Goal: Task Accomplishment & Management: Manage account settings

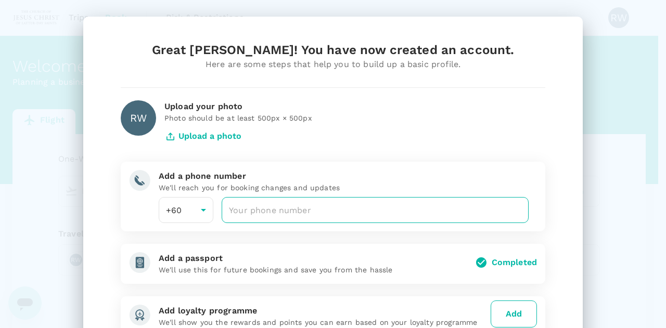
click at [232, 211] on input "number" at bounding box center [375, 210] width 307 height 26
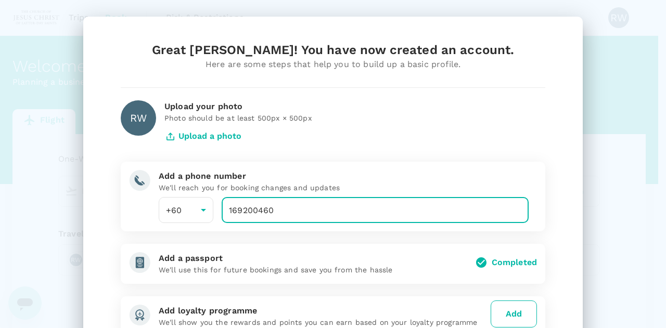
type input "169200460"
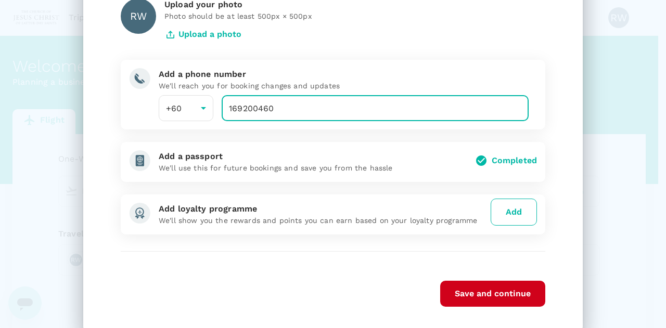
scroll to position [87, 0]
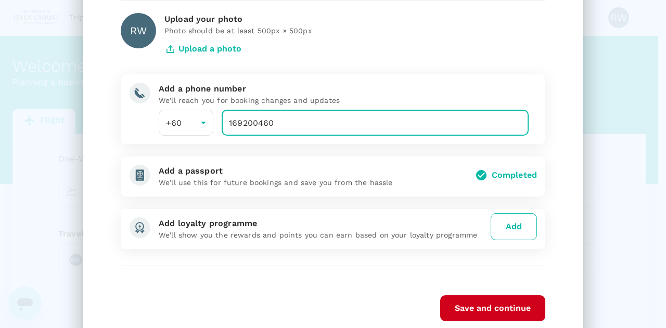
click at [492, 175] on div "Completed" at bounding box center [514, 175] width 45 height 12
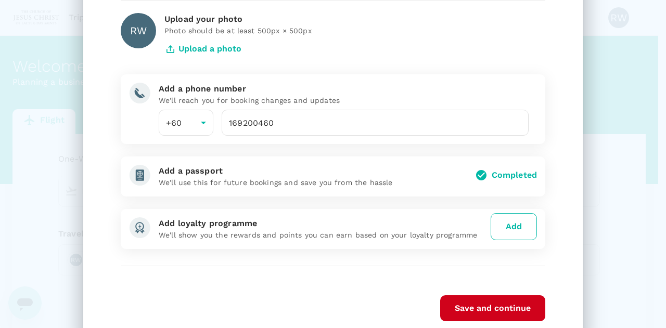
click at [477, 175] on icon at bounding box center [481, 175] width 12 height 12
click at [303, 183] on p "We'll use this for future bookings and save you from the hassle" at bounding box center [313, 182] width 308 height 10
click at [135, 177] on img at bounding box center [139, 175] width 21 height 21
click at [169, 180] on p "We'll use this for future bookings and save you from the hassle" at bounding box center [313, 182] width 308 height 10
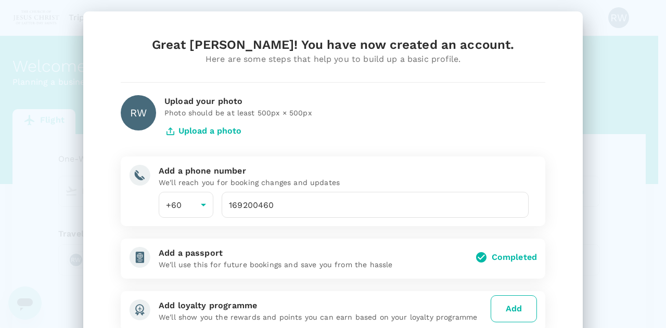
scroll to position [0, 0]
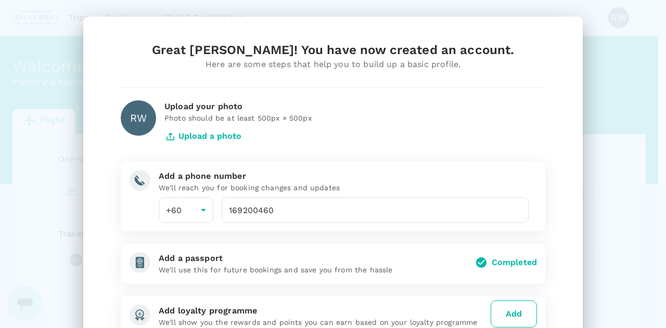
click at [194, 134] on button "Upload a photo" at bounding box center [202, 136] width 77 height 26
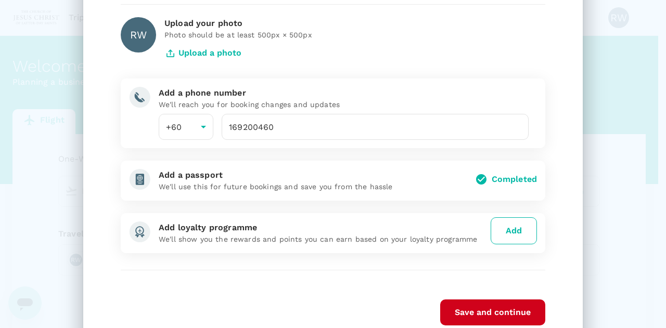
scroll to position [98, 0]
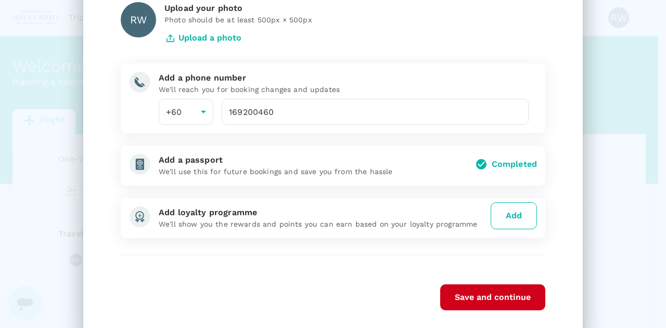
click at [136, 164] on img at bounding box center [139, 164] width 21 height 21
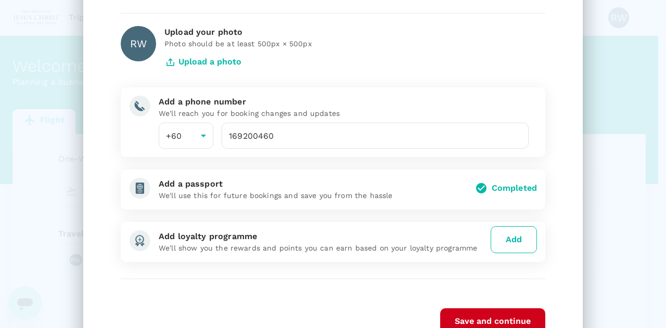
scroll to position [108, 0]
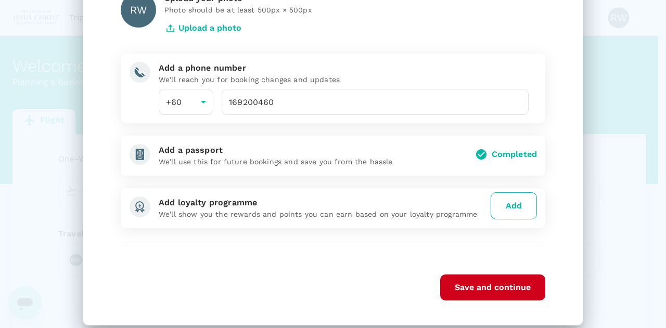
click at [223, 154] on div "Add a passport" at bounding box center [313, 150] width 308 height 12
click at [499, 159] on div "Completed" at bounding box center [514, 154] width 45 height 12
click at [510, 202] on button "Add" at bounding box center [514, 206] width 46 height 27
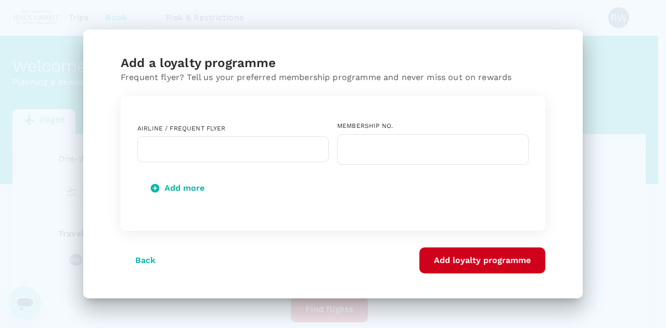
scroll to position [0, 0]
click at [143, 259] on button "Back" at bounding box center [145, 261] width 49 height 26
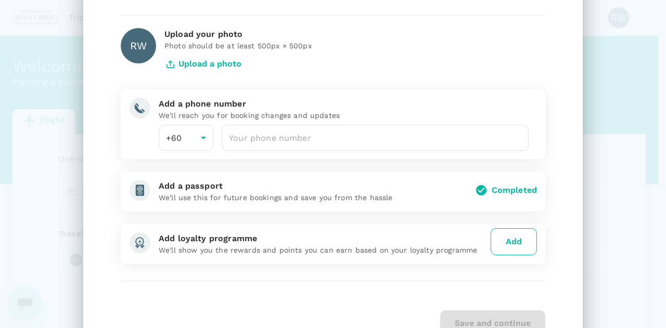
scroll to position [122, 0]
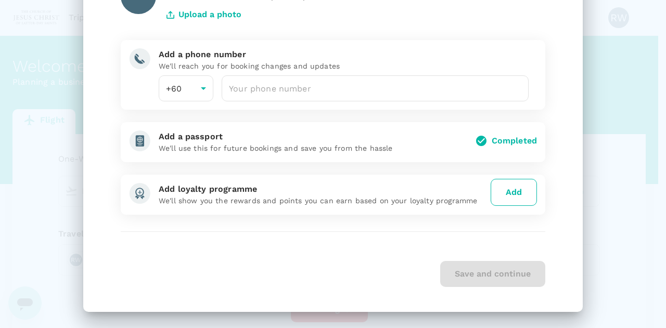
click at [571, 158] on div "Great [PERSON_NAME]! You have now created an account. Here are some steps that …" at bounding box center [333, 103] width 500 height 417
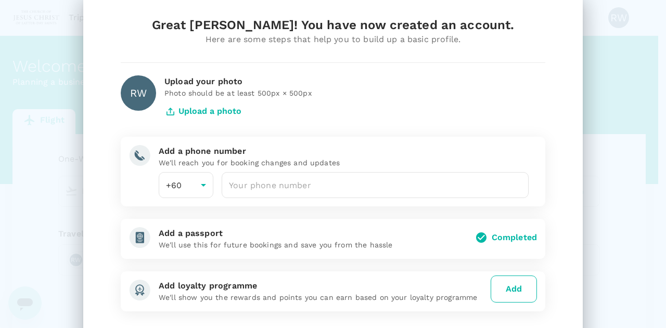
scroll to position [23, 0]
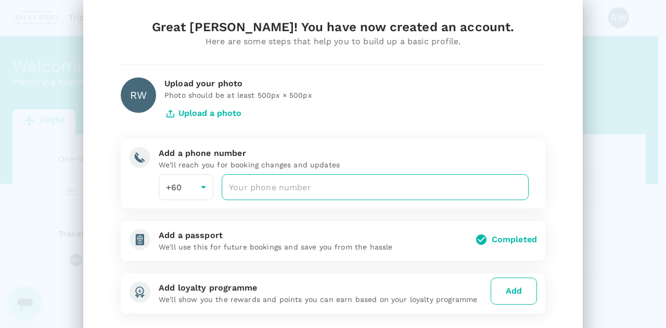
click at [239, 192] on input "number" at bounding box center [375, 187] width 307 height 26
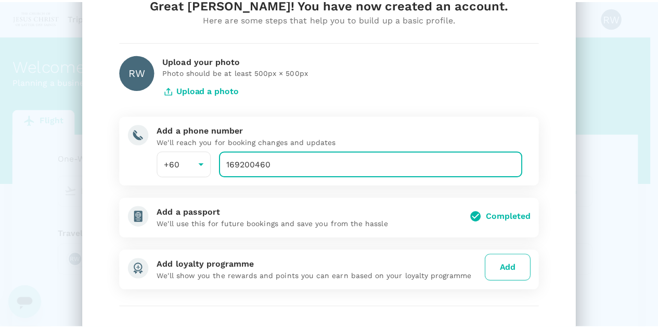
scroll to position [95, 0]
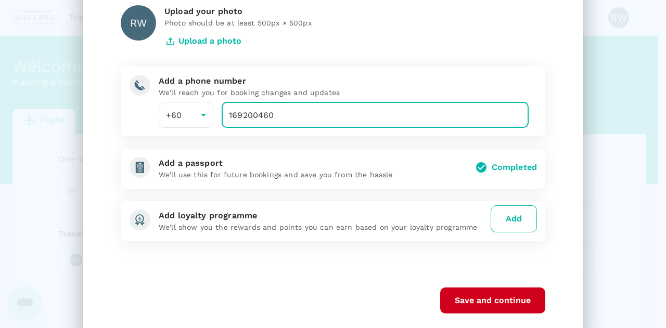
type input "169200460"
click at [494, 303] on button "Save and continue" at bounding box center [492, 301] width 105 height 26
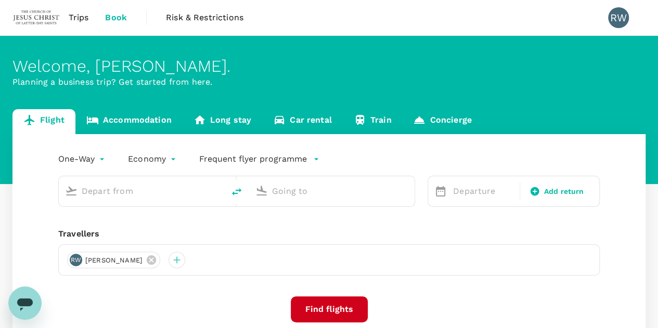
click at [505, 92] on div "Welcome , [PERSON_NAME] . Planning a business trip? Get started from here." at bounding box center [329, 110] width 658 height 148
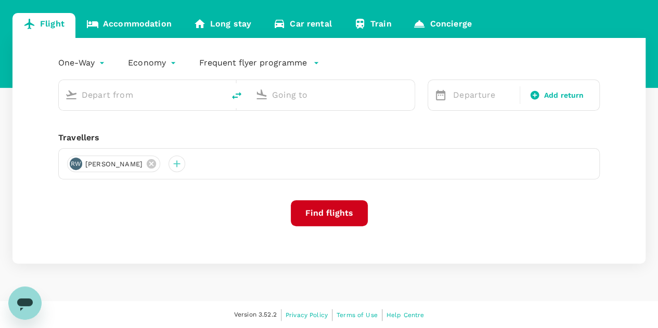
scroll to position [0, 0]
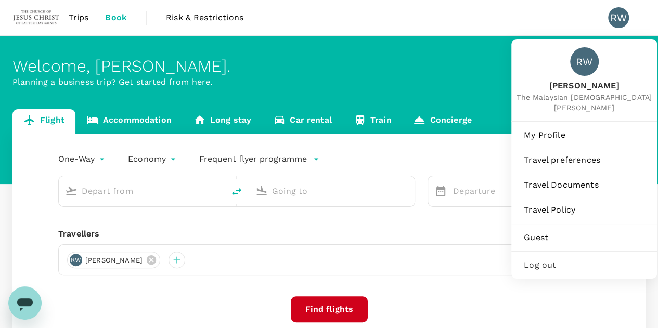
click at [616, 19] on div "RW" at bounding box center [618, 17] width 21 height 21
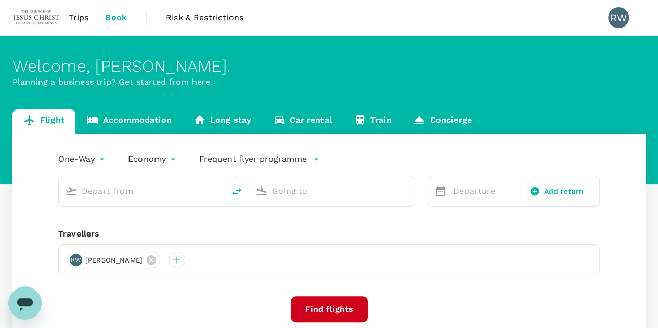
click at [619, 19] on div "RW" at bounding box center [618, 17] width 21 height 21
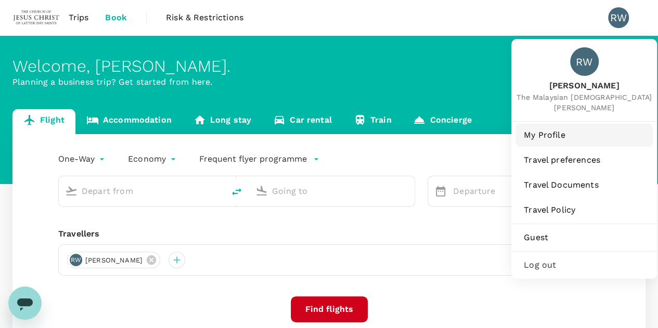
click at [555, 137] on span "My Profile" at bounding box center [584, 135] width 121 height 12
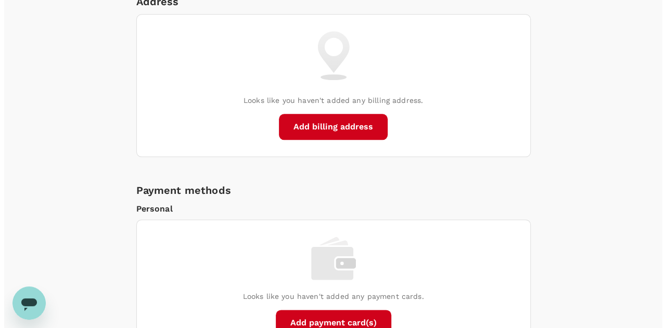
scroll to position [586, 0]
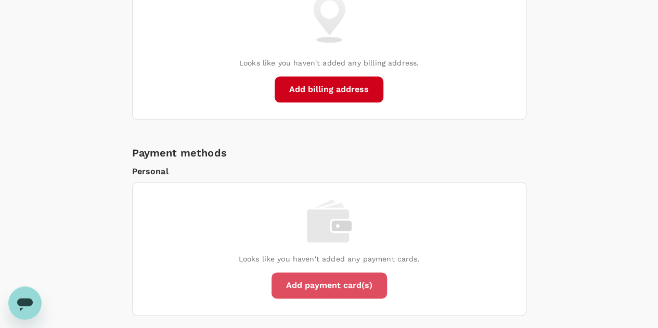
click at [338, 287] on button "Add payment card(s)" at bounding box center [330, 286] width 116 height 26
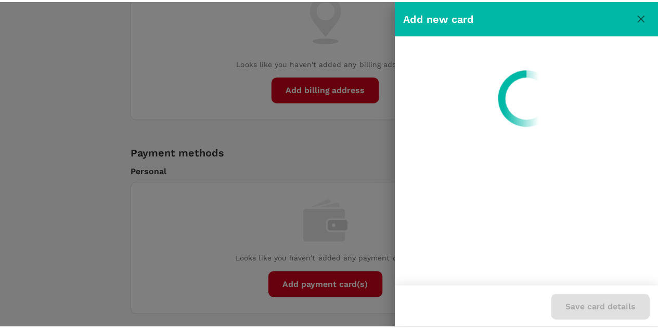
scroll to position [0, 0]
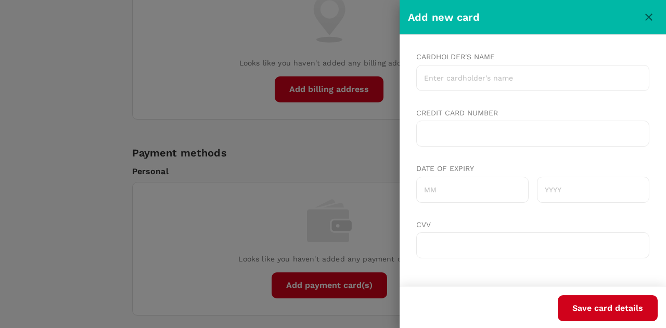
click at [431, 71] on input "Cardholder's name" at bounding box center [532, 78] width 233 height 26
type input "[PERSON_NAME]"
click at [433, 193] on input "Date of expiry" at bounding box center [472, 190] width 112 height 26
type input "05"
type input "2030"
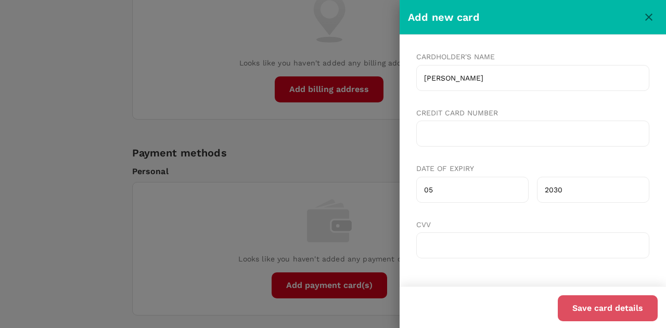
click at [612, 307] on button "Save card details" at bounding box center [608, 309] width 100 height 26
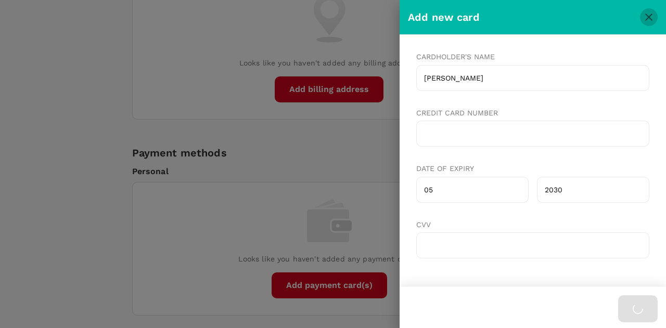
click at [651, 15] on icon "close" at bounding box center [648, 17] width 7 height 7
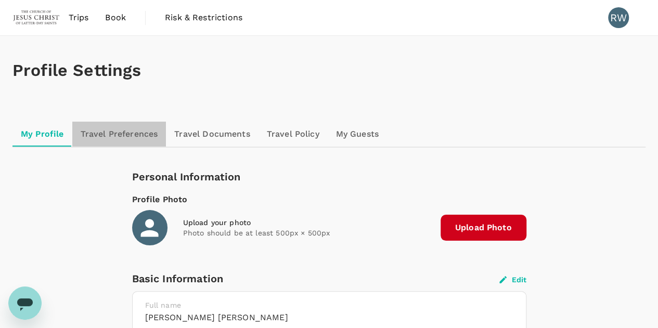
click at [128, 134] on link "Travel Preferences" at bounding box center [119, 134] width 94 height 25
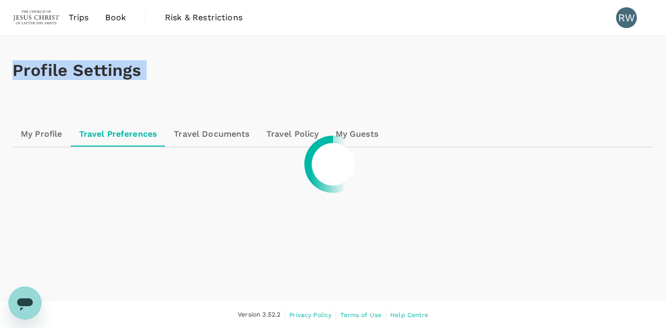
click at [128, 134] on div at bounding box center [333, 164] width 666 height 328
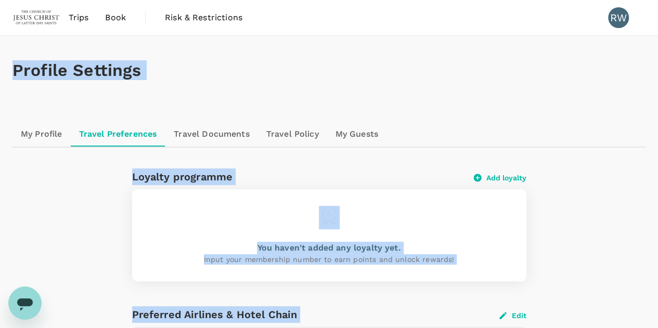
click at [576, 224] on div "Loyalty programme Add loyalty You haven't added any loyalty yet. Input your mem…" at bounding box center [329, 324] width 592 height 311
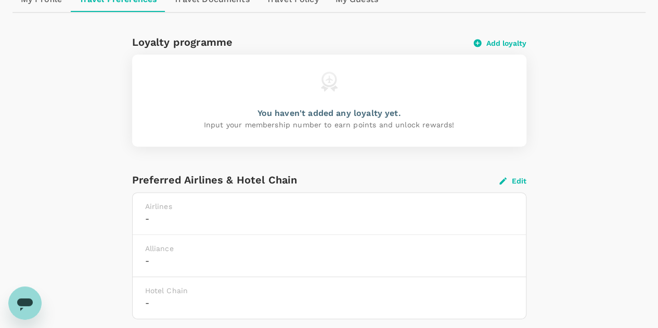
scroll to position [189, 0]
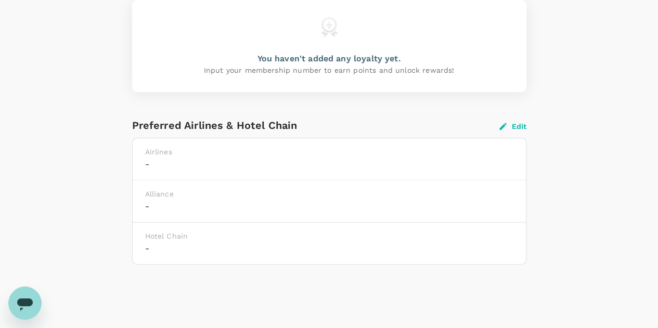
click at [155, 165] on h6 "-" at bounding box center [329, 164] width 369 height 15
click at [150, 161] on h6 "-" at bounding box center [329, 164] width 369 height 15
click at [522, 123] on button "Edit" at bounding box center [513, 126] width 27 height 9
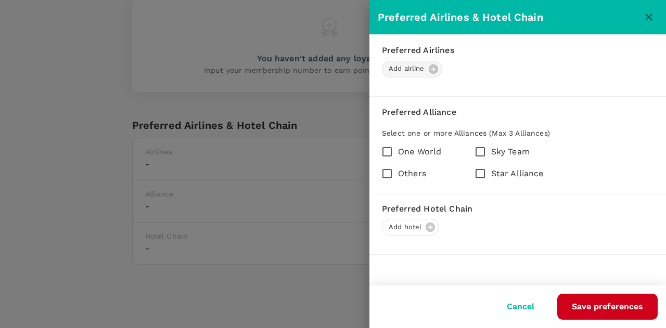
click at [434, 66] on div "Add airline" at bounding box center [412, 69] width 60 height 17
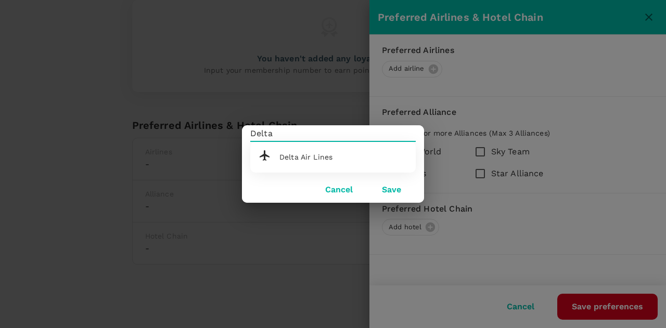
click at [281, 155] on span "Delta Air Lines" at bounding box center [306, 157] width 53 height 8
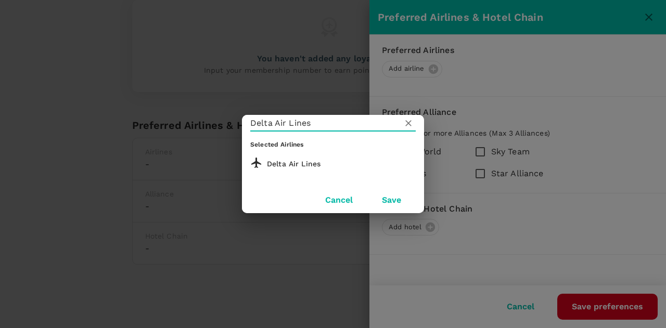
type input "Delta Air Lines"
click at [396, 199] on button "Save" at bounding box center [391, 200] width 48 height 26
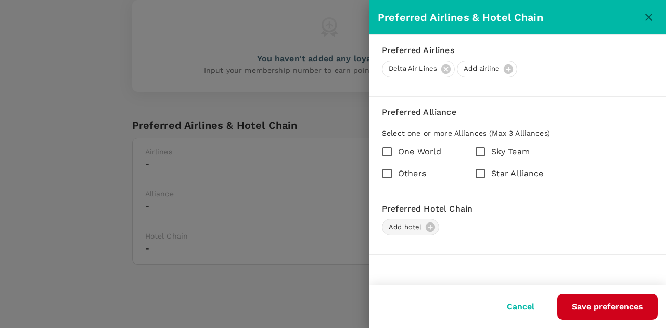
click at [422, 224] on span "Add hotel" at bounding box center [405, 228] width 45 height 10
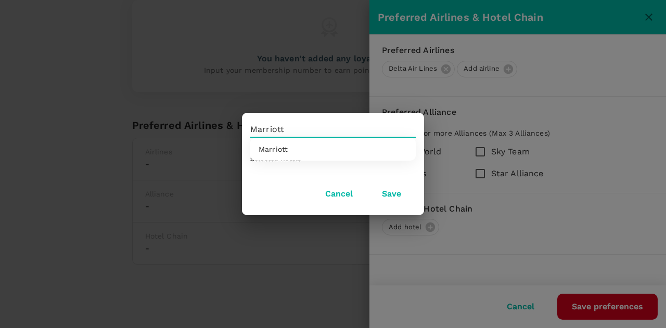
click at [276, 145] on span "Marriott" at bounding box center [273, 149] width 29 height 8
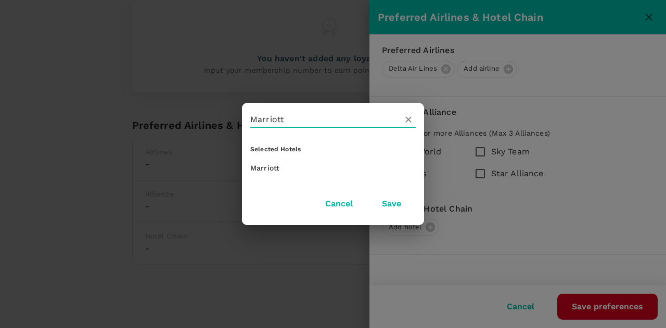
type input "Marriott"
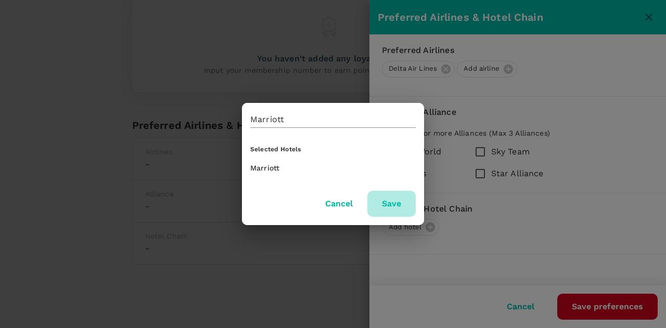
click at [401, 199] on button "Save" at bounding box center [391, 204] width 48 height 26
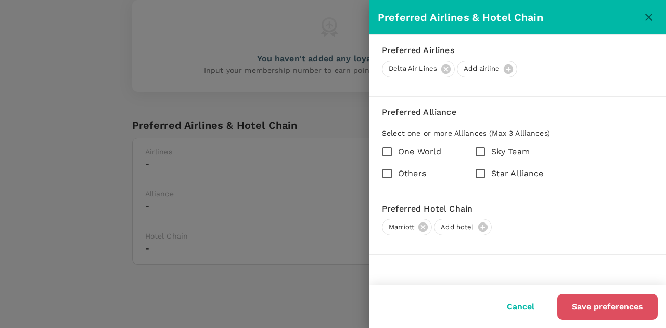
click at [623, 308] on button "Save preferences" at bounding box center [607, 307] width 100 height 26
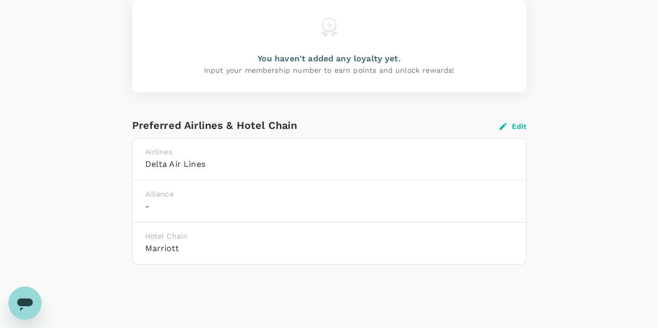
scroll to position [0, 0]
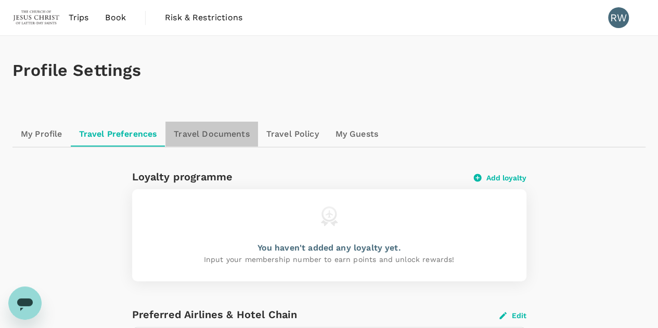
click at [211, 132] on link "Travel Documents" at bounding box center [212, 134] width 92 height 25
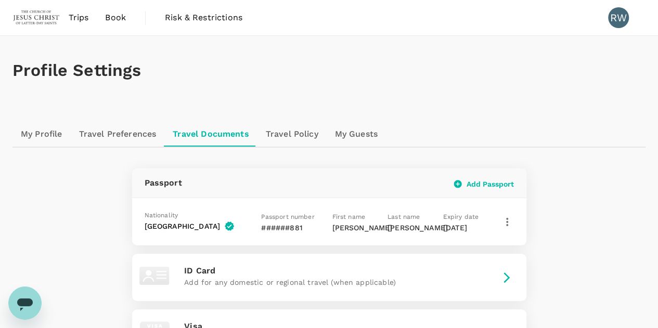
scroll to position [49, 0]
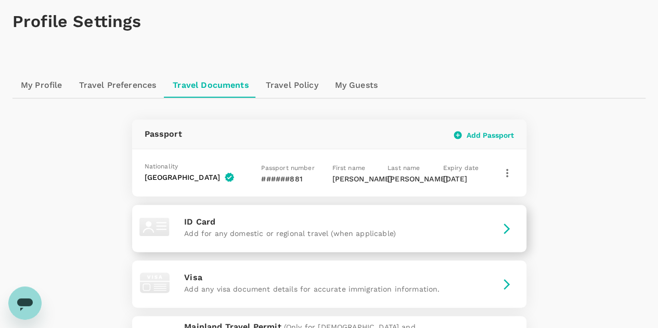
click at [506, 230] on icon "button" at bounding box center [507, 229] width 6 height 10
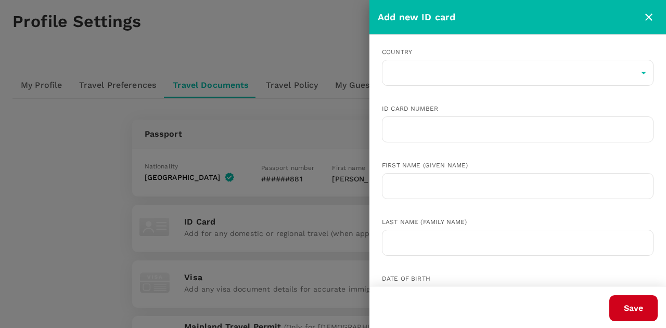
click at [650, 16] on icon "close" at bounding box center [648, 17] width 7 height 7
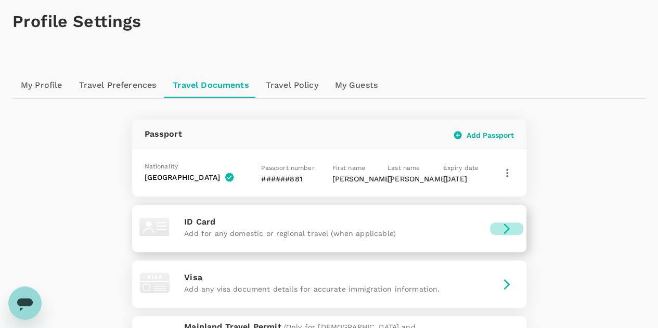
click at [504, 230] on icon "button" at bounding box center [507, 229] width 12 height 12
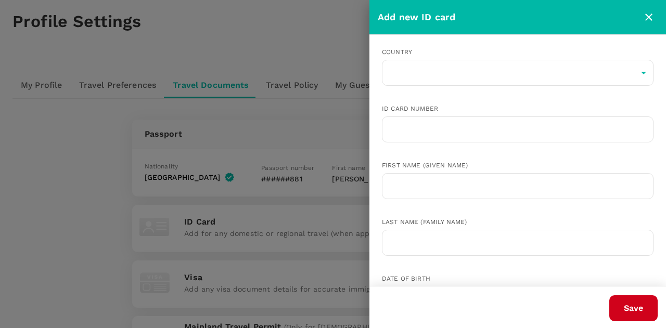
click at [259, 232] on div at bounding box center [333, 164] width 666 height 328
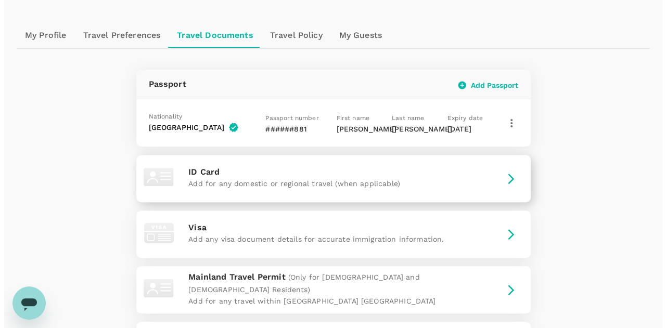
scroll to position [100, 0]
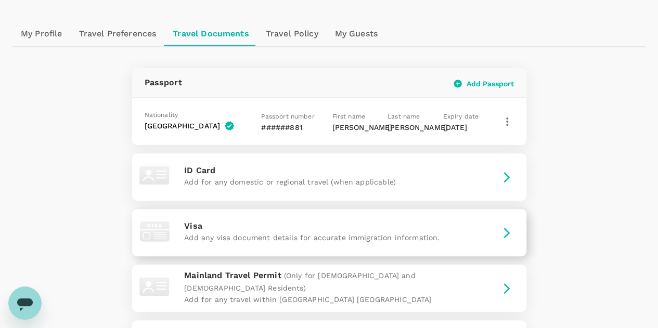
click at [498, 231] on button "button" at bounding box center [506, 233] width 33 height 12
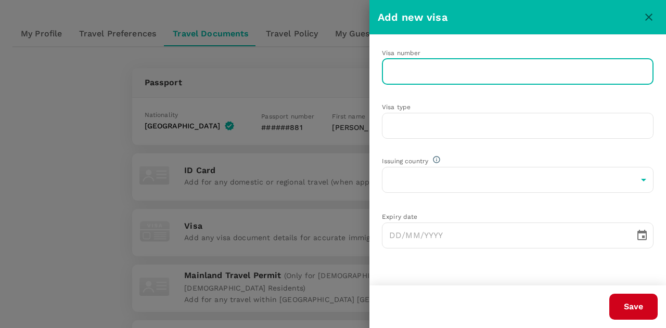
click at [413, 74] on input "text" at bounding box center [518, 72] width 272 height 26
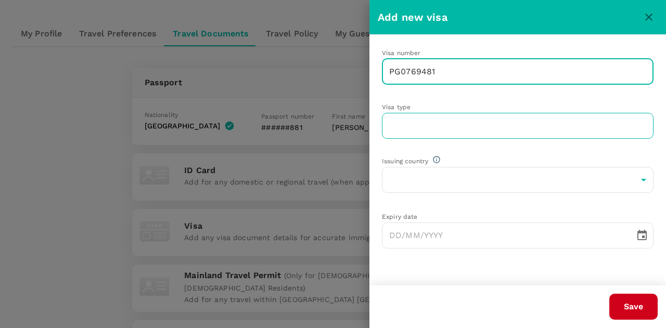
type input "PG0769481"
click at [399, 125] on input "text" at bounding box center [518, 126] width 272 height 26
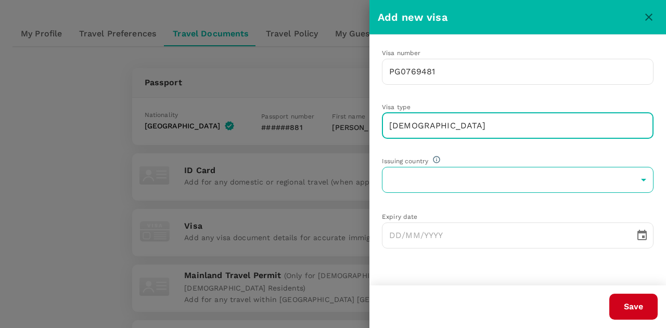
type input "[DEMOGRAPHIC_DATA]"
click at [404, 180] on body "Trips Book Risk & Restrictions RW Profile Settings My Profile Travel Preference…" at bounding box center [333, 187] width 666 height 574
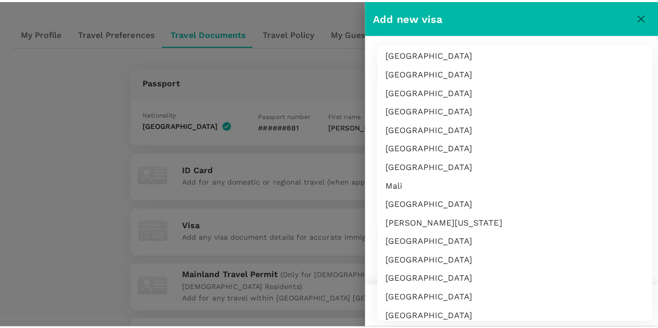
scroll to position [2364, 0]
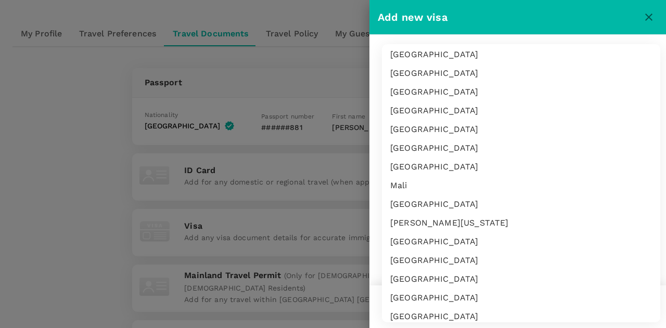
click at [410, 145] on li "[GEOGRAPHIC_DATA]" at bounding box center [521, 148] width 278 height 19
type input "MY"
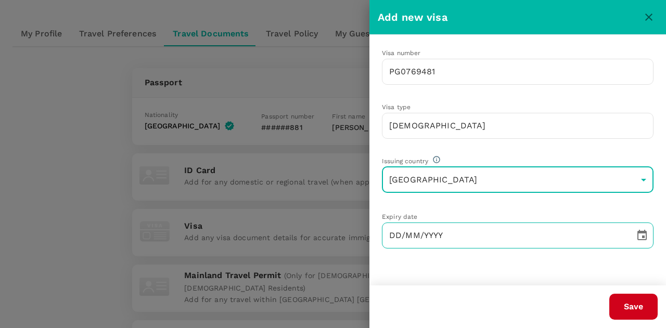
click at [400, 236] on input "DD/MM/YYYY" at bounding box center [505, 236] width 246 height 26
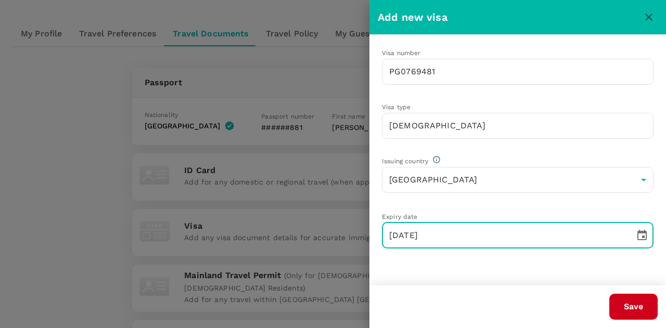
type input "[DATE]"
click at [632, 308] on button "Save" at bounding box center [633, 307] width 48 height 26
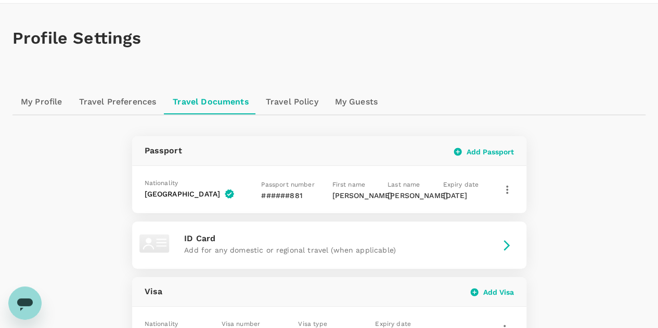
scroll to position [0, 0]
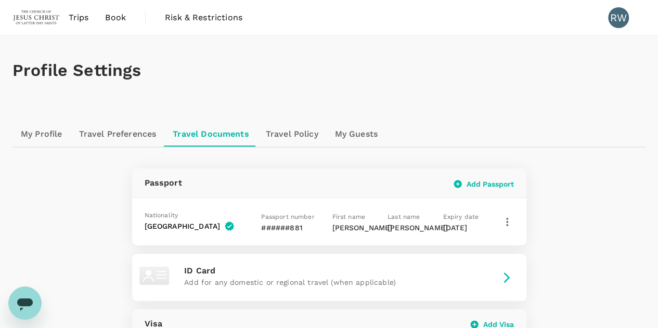
click at [294, 137] on link "Travel Policy" at bounding box center [292, 134] width 69 height 25
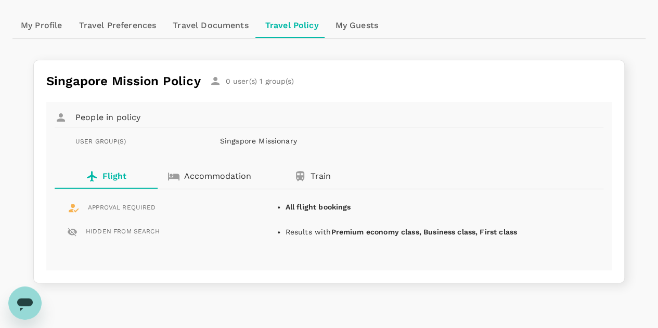
scroll to position [111, 0]
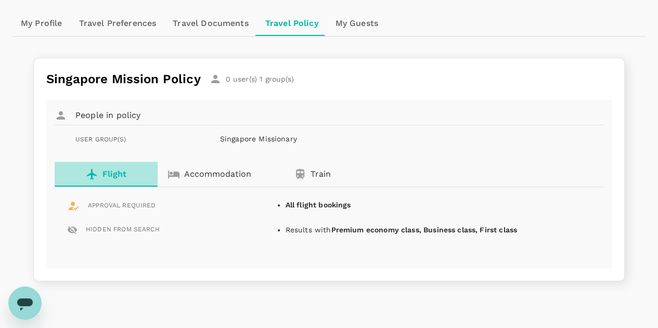
click at [110, 179] on p "Flight" at bounding box center [115, 174] width 24 height 12
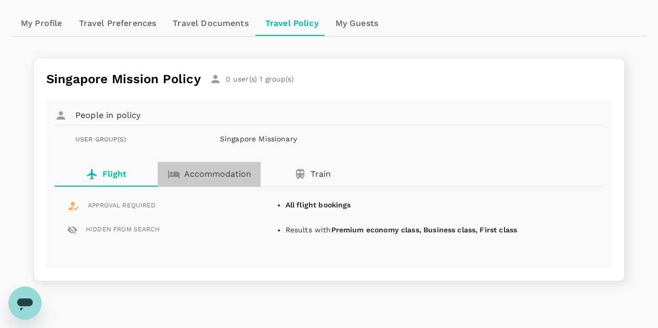
click at [207, 176] on p "Accommodation" at bounding box center [217, 174] width 67 height 12
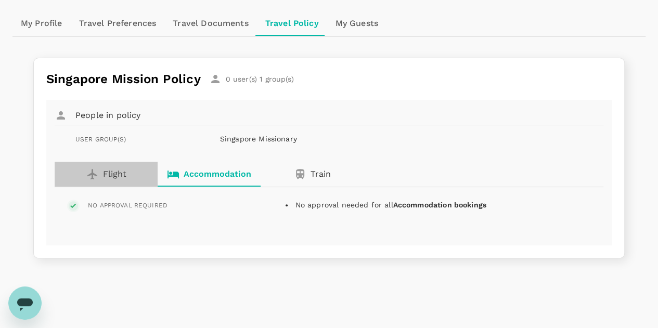
click at [106, 177] on p "Flight" at bounding box center [114, 174] width 23 height 12
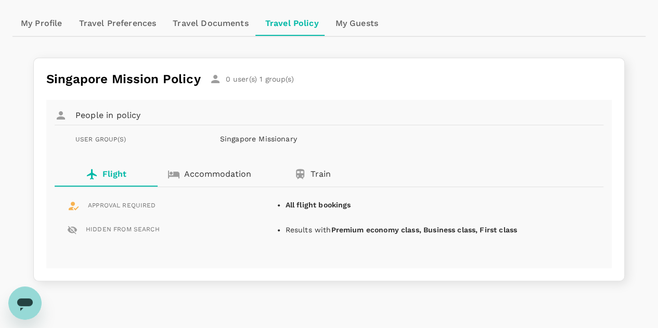
click at [214, 174] on p "Accommodation" at bounding box center [217, 174] width 67 height 12
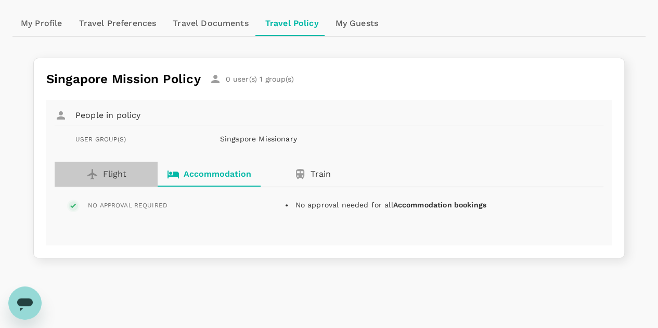
click at [105, 172] on p "Flight" at bounding box center [114, 174] width 23 height 12
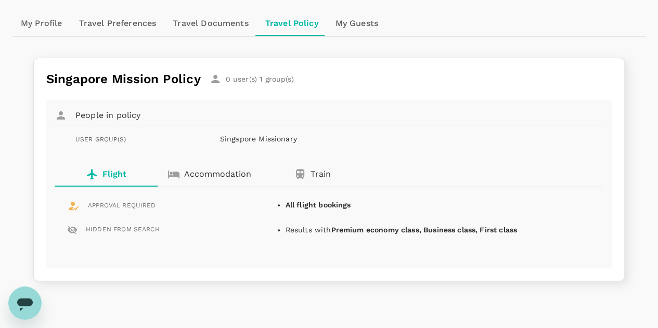
click at [494, 37] on div "Singapore Mission Policy 0 user(s) 1 group(s) People in policy USER GROUP(S) Si…" at bounding box center [329, 163] width 608 height 253
click at [450, 22] on div "My Profile Travel Preferences Travel Documents Travel Policy My Guests" at bounding box center [328, 23] width 633 height 25
click at [645, 119] on div "Profile Settings My Profile Travel Preferences Travel Documents Travel Policy M…" at bounding box center [329, 133] width 658 height 417
click at [354, 25] on link "My Guests" at bounding box center [356, 23] width 59 height 25
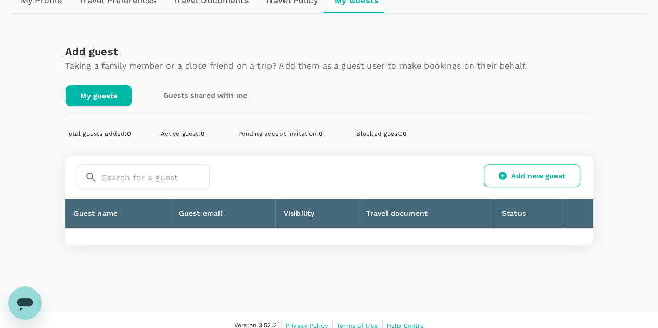
scroll to position [143, 0]
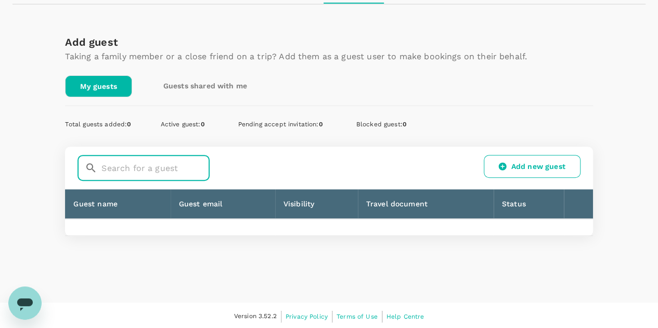
click at [117, 168] on input "text" at bounding box center [155, 168] width 108 height 26
click at [169, 165] on input "[PERSON_NAME]" at bounding box center [155, 168] width 108 height 26
type input "P"
click at [99, 227] on td at bounding box center [329, 227] width 528 height 17
click at [115, 171] on input "text" at bounding box center [155, 168] width 108 height 26
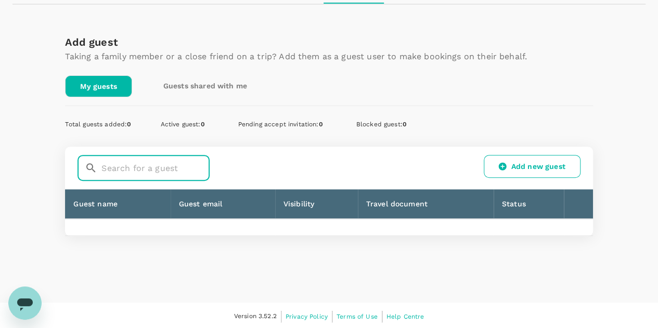
click at [115, 171] on input "text" at bounding box center [155, 168] width 108 height 26
type input "w"
click at [500, 165] on icon at bounding box center [503, 167] width 8 height 8
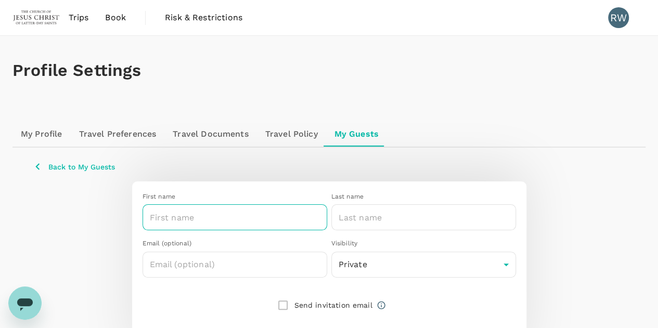
click at [189, 217] on input "text" at bounding box center [235, 218] width 185 height 26
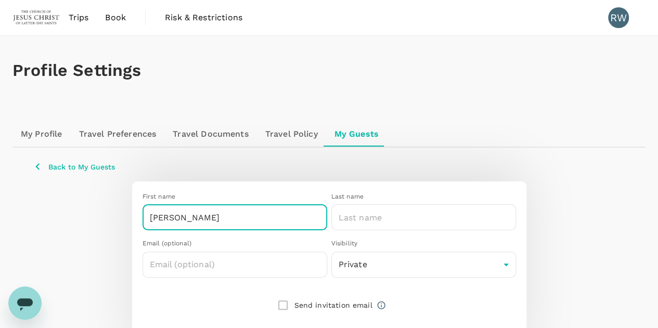
type input "[PERSON_NAME]"
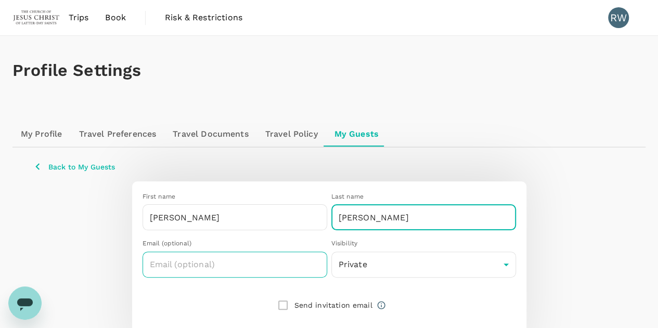
type input "[PERSON_NAME]"
click at [158, 269] on input "text" at bounding box center [235, 265] width 185 height 26
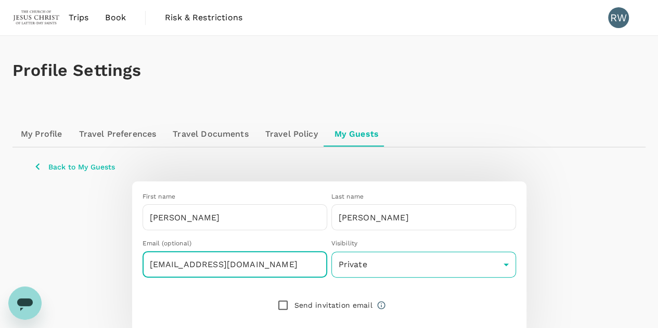
type input "[EMAIL_ADDRESS][DOMAIN_NAME]"
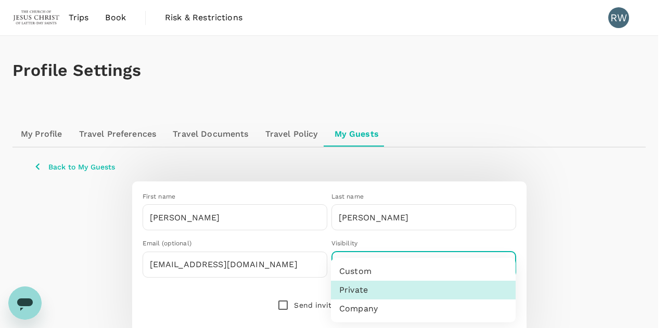
click at [500, 265] on body "Trips Book Risk & Restrictions RW Profile Settings My Profile Travel Preference…" at bounding box center [333, 205] width 666 height 410
click at [500, 265] on li "Custom" at bounding box center [423, 271] width 185 height 19
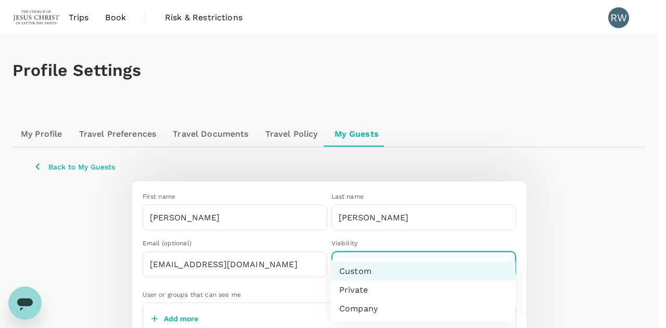
click at [500, 265] on body "Trips Book Risk & Restrictions RW Profile Settings My Profile Travel Preference…" at bounding box center [333, 229] width 666 height 459
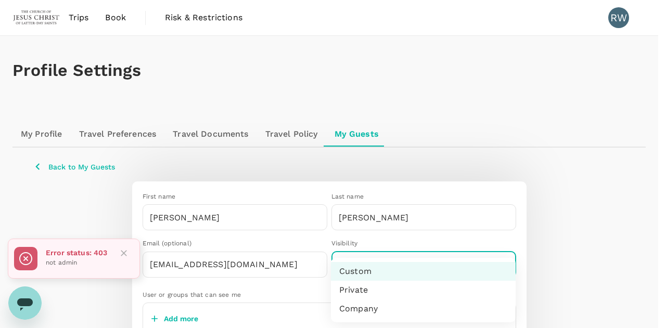
click at [358, 289] on li "Private" at bounding box center [423, 290] width 185 height 19
type input "private"
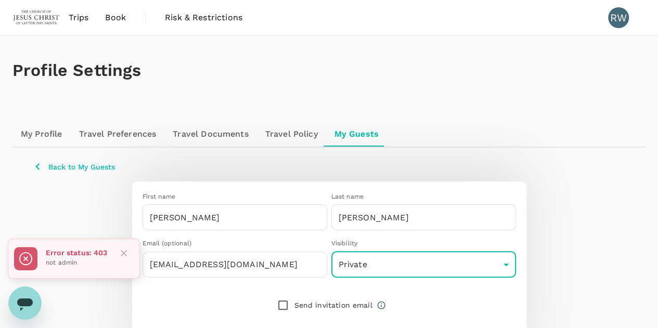
click at [578, 221] on div "First name [PERSON_NAME] ​ Last name [PERSON_NAME] ​ Email (optional) [EMAIL_AD…" at bounding box center [329, 273] width 592 height 183
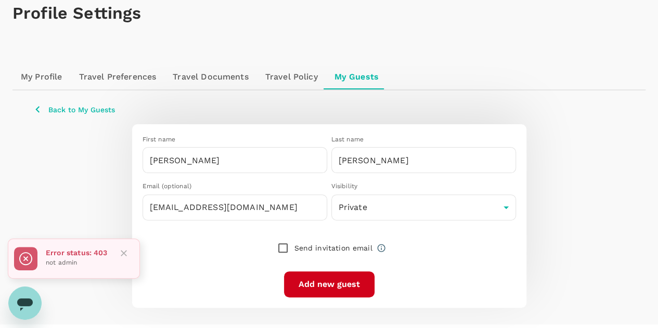
scroll to position [80, 0]
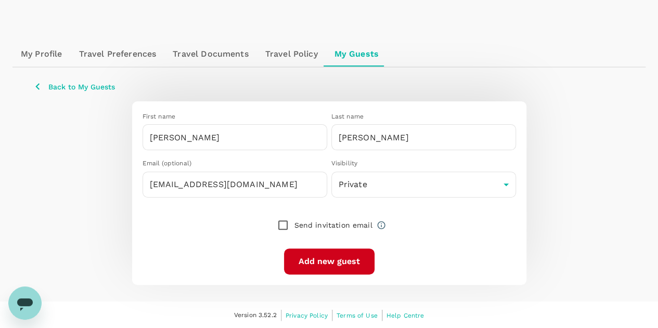
click at [329, 263] on button "Add new guest" at bounding box center [329, 262] width 91 height 26
click at [319, 264] on button "Add new guest" at bounding box center [329, 262] width 91 height 26
click at [283, 225] on input "checkbox" at bounding box center [283, 225] width 22 height 22
checkbox input "true"
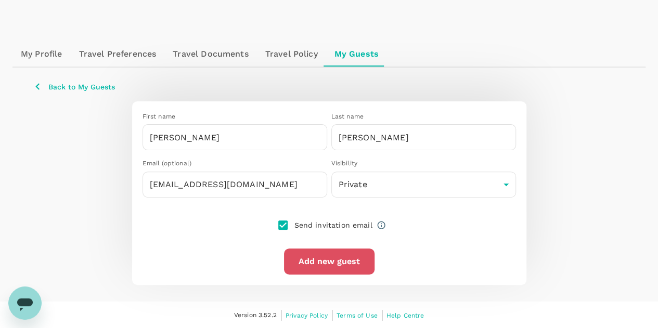
click at [339, 262] on button "Add new guest" at bounding box center [329, 262] width 91 height 26
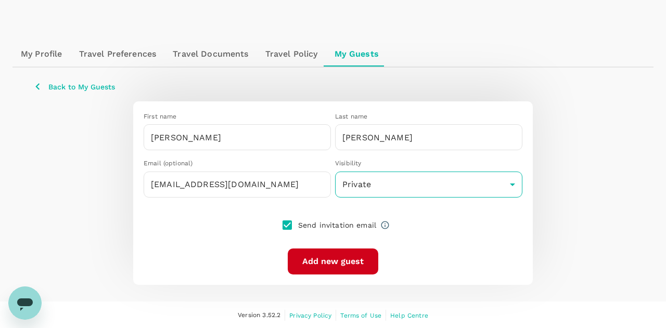
click at [505, 183] on body "Trips Book Risk & Restrictions RW Profile Settings My Profile Travel Preference…" at bounding box center [333, 125] width 666 height 410
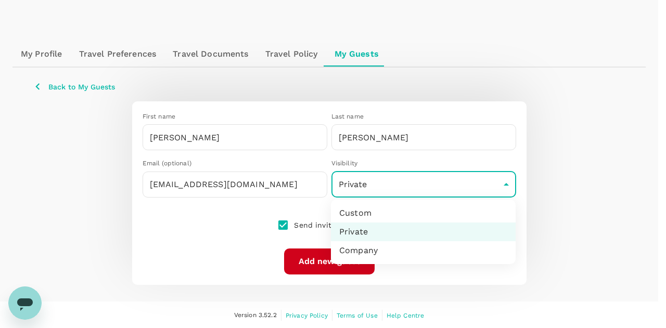
click at [505, 183] on div at bounding box center [333, 164] width 666 height 328
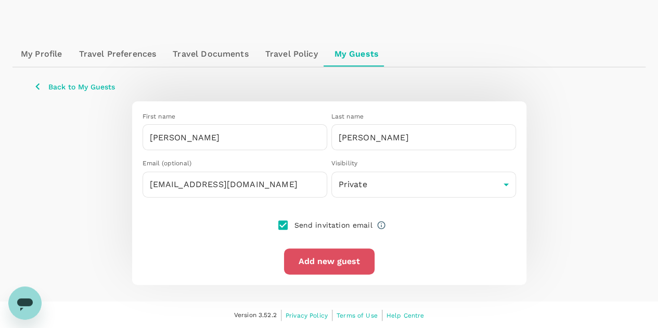
click at [329, 259] on button "Add new guest" at bounding box center [329, 262] width 91 height 26
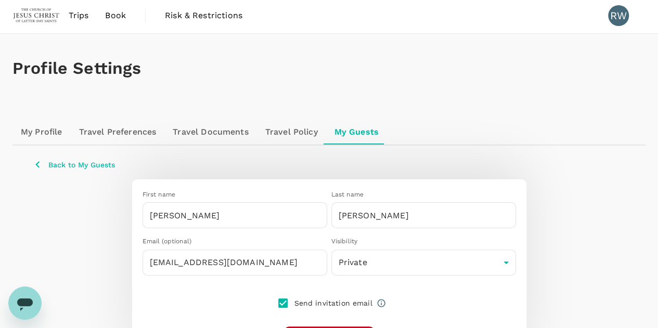
scroll to position [0, 0]
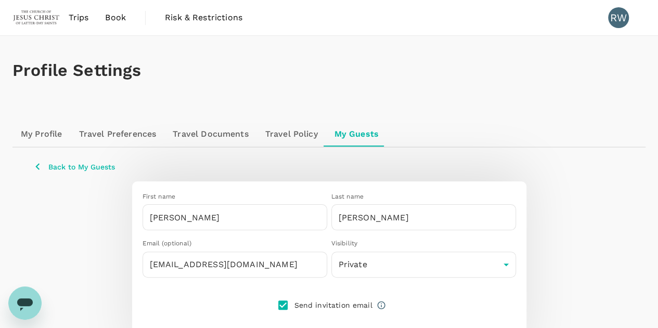
click at [45, 136] on link "My Profile" at bounding box center [41, 134] width 58 height 25
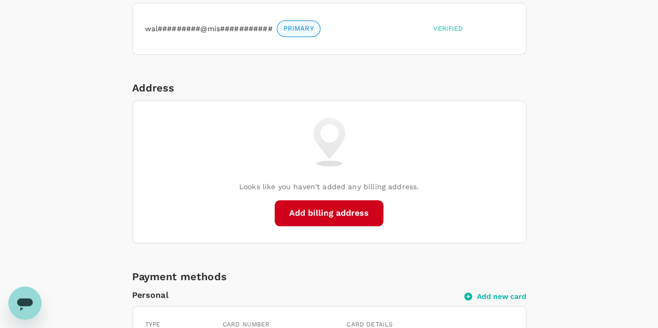
scroll to position [471, 0]
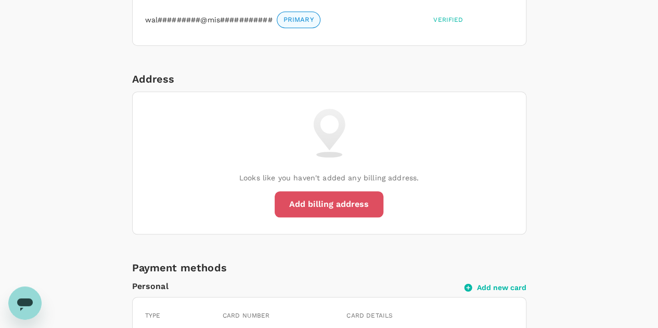
click at [334, 201] on button "Add billing address" at bounding box center [329, 205] width 109 height 26
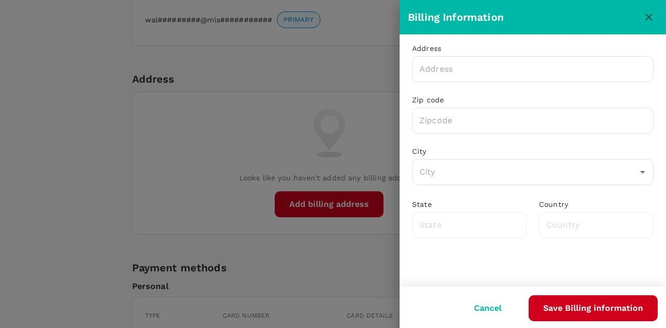
click at [488, 308] on button "Cancel" at bounding box center [488, 309] width 57 height 26
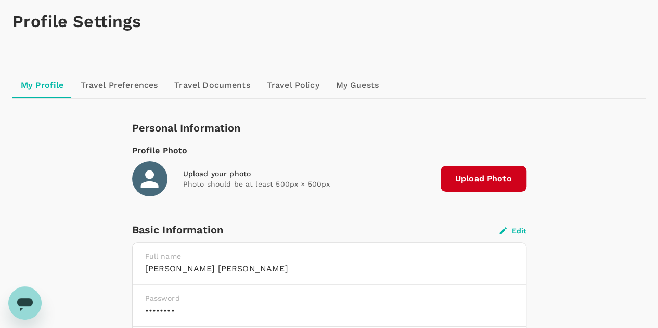
scroll to position [0, 0]
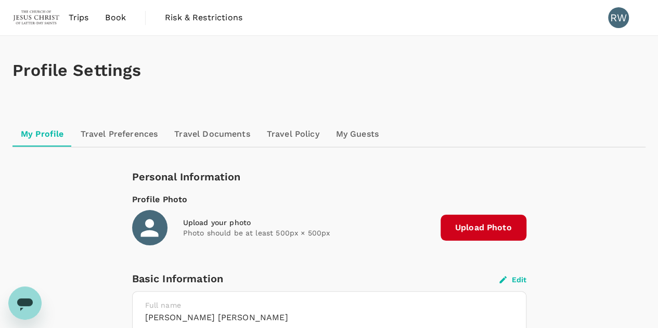
click at [119, 144] on link "Travel Preferences" at bounding box center [119, 134] width 94 height 25
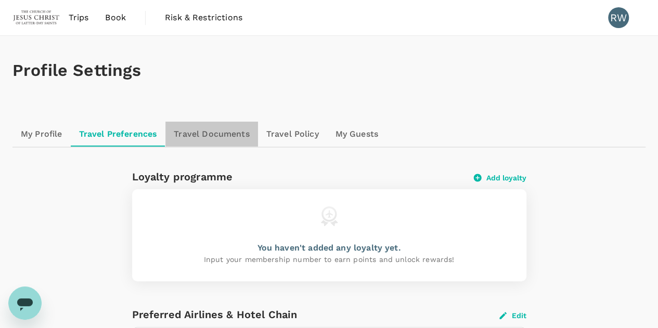
click at [218, 135] on link "Travel Documents" at bounding box center [212, 134] width 92 height 25
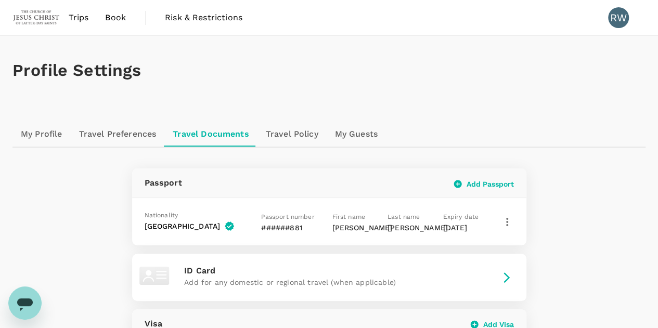
click at [301, 135] on link "Travel Policy" at bounding box center [292, 134] width 69 height 25
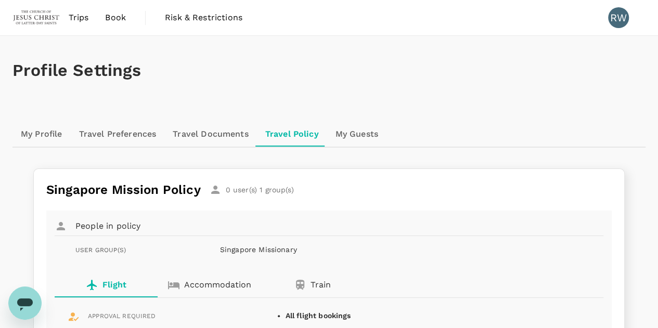
click at [361, 137] on link "My Guests" at bounding box center [356, 134] width 59 height 25
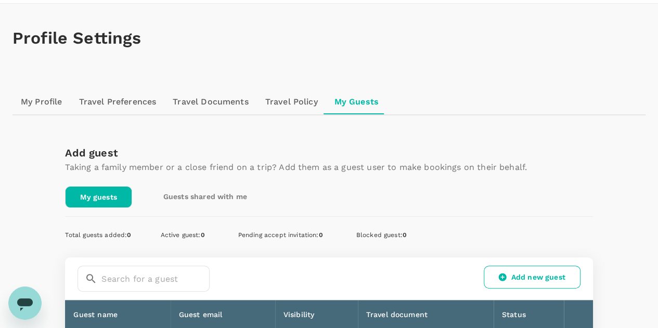
scroll to position [31, 0]
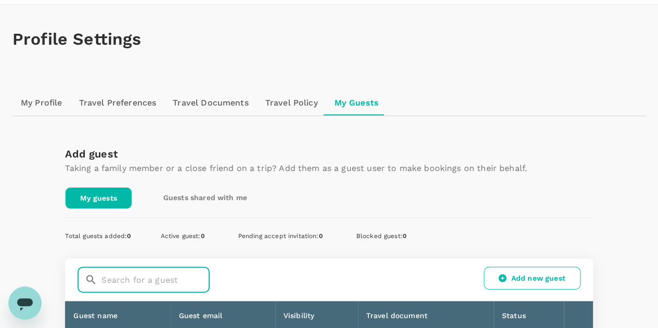
click at [107, 278] on input "text" at bounding box center [155, 280] width 108 height 26
type input "[PERSON_NAME]"
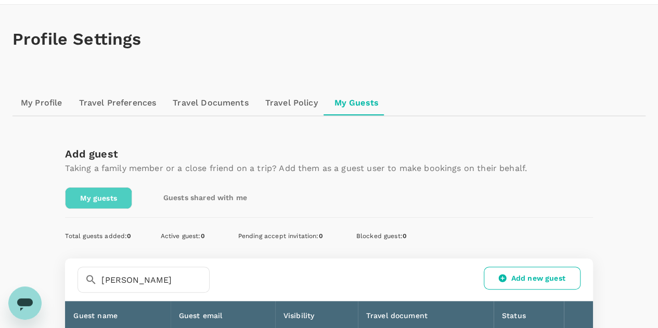
click at [108, 200] on link "My guests" at bounding box center [98, 198] width 67 height 22
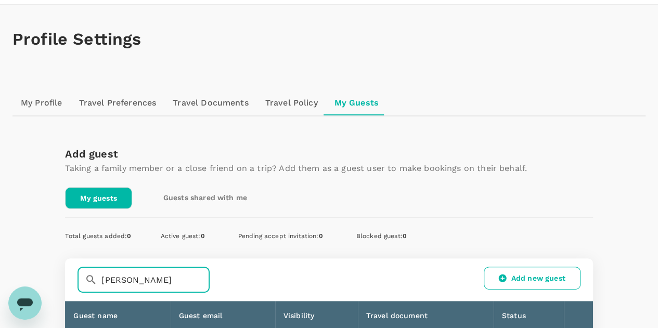
click at [158, 282] on input "[PERSON_NAME]" at bounding box center [155, 280] width 108 height 26
click at [248, 278] on div "​ [PERSON_NAME] ​ Add new guest" at bounding box center [329, 280] width 503 height 26
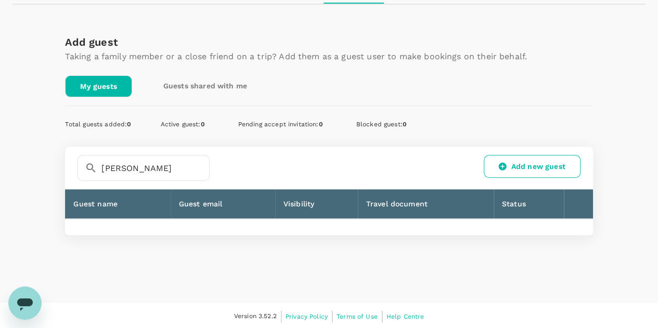
click at [506, 163] on icon at bounding box center [502, 166] width 9 height 9
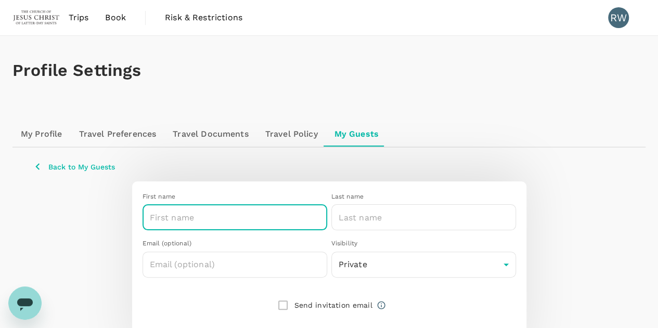
click at [182, 218] on input "text" at bounding box center [235, 218] width 185 height 26
type input "[PERSON_NAME]"
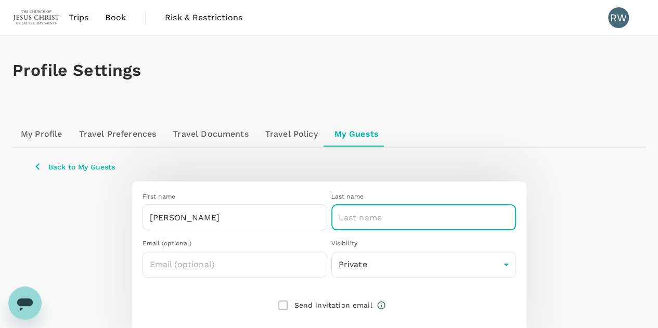
click at [367, 211] on input "text" at bounding box center [424, 218] width 185 height 26
type input "[PERSON_NAME]"
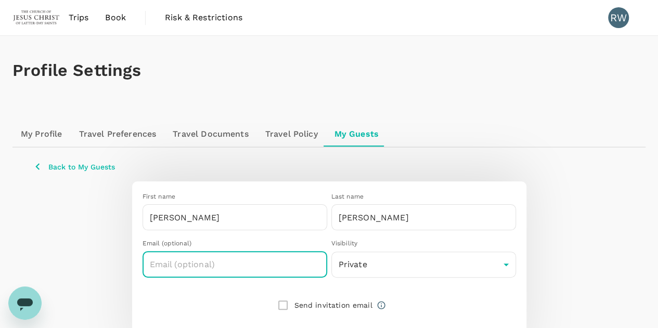
click at [175, 266] on input "text" at bounding box center [235, 265] width 185 height 26
type input "[EMAIL_ADDRESS][DOMAIN_NAME]"
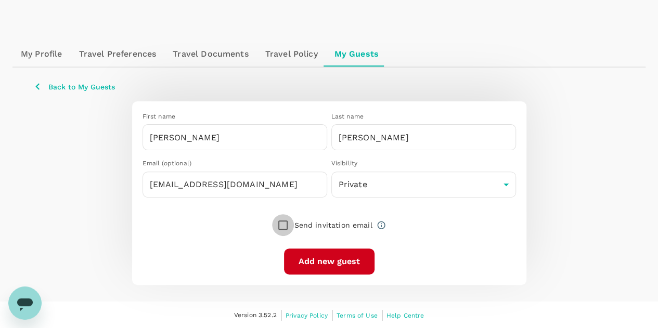
click at [281, 224] on input "checkbox" at bounding box center [283, 225] width 22 height 22
checkbox input "true"
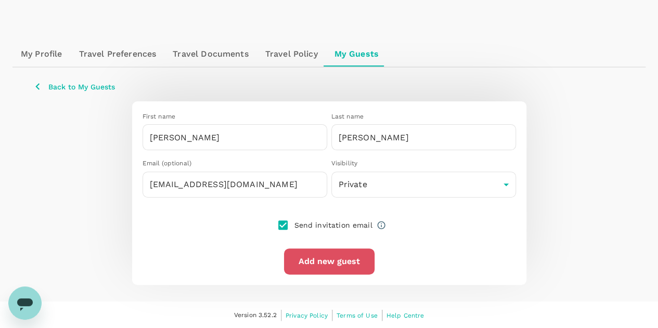
click at [337, 259] on button "Add new guest" at bounding box center [329, 262] width 91 height 26
click at [563, 108] on div "First name [PERSON_NAME] ​ Last name [PERSON_NAME] ​ Email (optional) [EMAIL_AD…" at bounding box center [329, 192] width 592 height 183
click at [568, 172] on div "First name [PERSON_NAME] ​ Last name [PERSON_NAME] ​ Email (optional) [EMAIL_AD…" at bounding box center [329, 192] width 592 height 183
click at [51, 87] on p "Back to My Guests" at bounding box center [81, 87] width 67 height 10
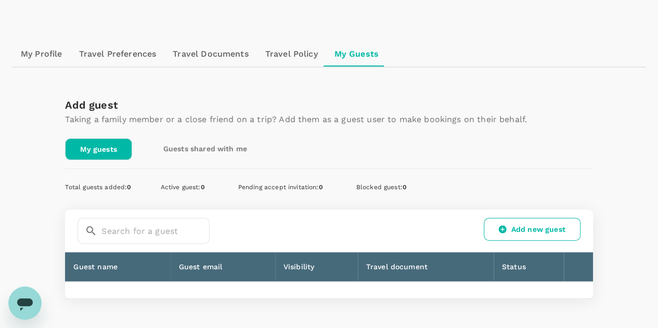
scroll to position [143, 0]
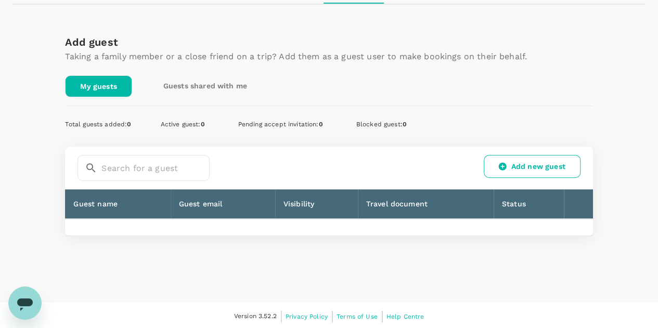
click at [212, 86] on link "Guests shared with me" at bounding box center [205, 85] width 113 height 21
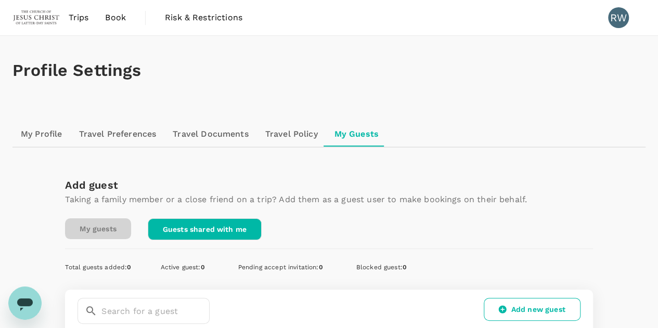
click at [97, 228] on link "My guests" at bounding box center [98, 229] width 66 height 21
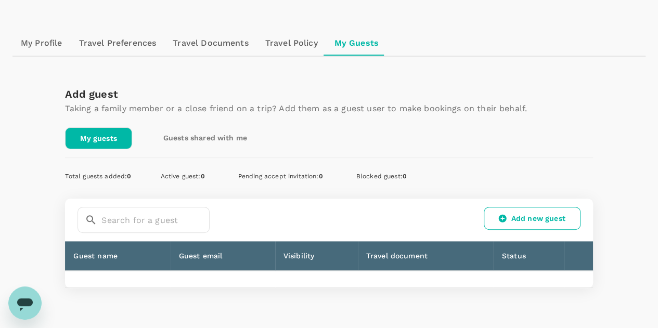
scroll to position [94, 0]
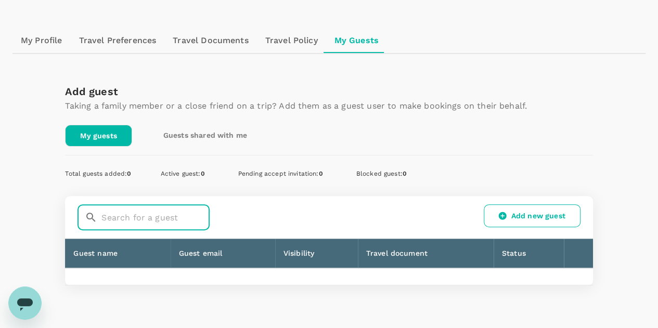
click at [127, 214] on input "text" at bounding box center [155, 218] width 108 height 26
type input "[PERSON_NAME]"
click at [116, 215] on input "[PERSON_NAME]" at bounding box center [155, 218] width 108 height 26
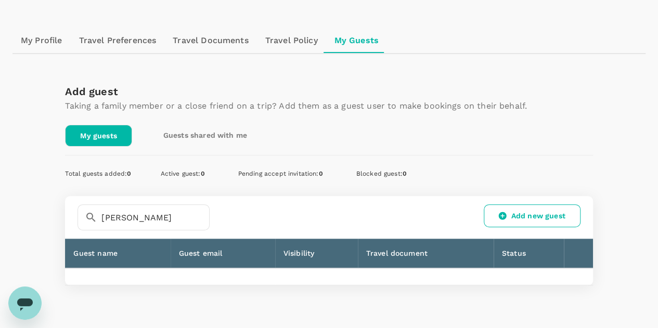
click at [234, 219] on div "​ [PERSON_NAME] ​ Add new guest" at bounding box center [329, 218] width 503 height 26
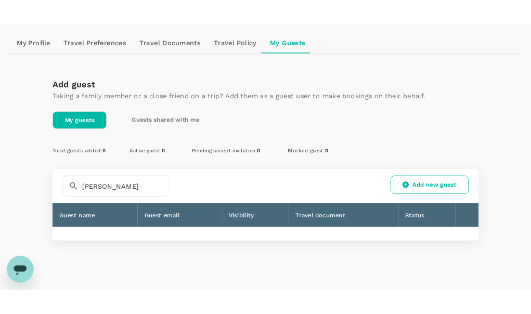
scroll to position [110, 0]
